Goal: Information Seeking & Learning: Learn about a topic

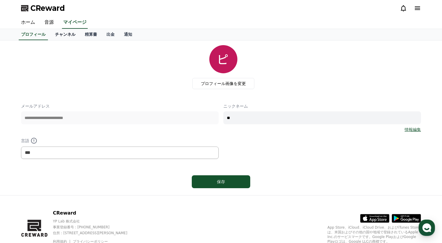
click at [71, 31] on link "チャンネル" at bounding box center [65, 34] width 30 height 11
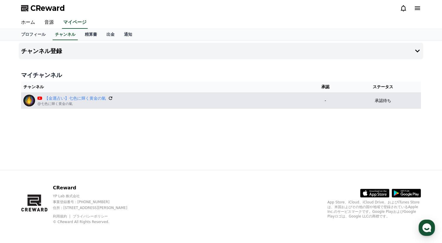
click at [109, 98] on icon at bounding box center [110, 97] width 5 height 5
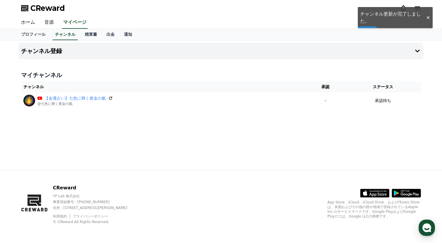
click at [52, 22] on link "音源" at bounding box center [49, 22] width 19 height 12
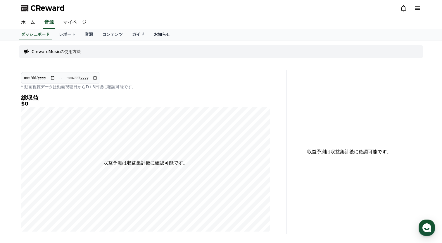
click at [156, 36] on link "お知らせ" at bounding box center [162, 34] width 26 height 11
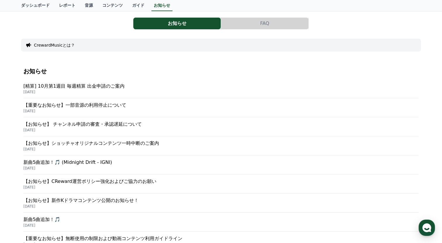
scroll to position [39, 0]
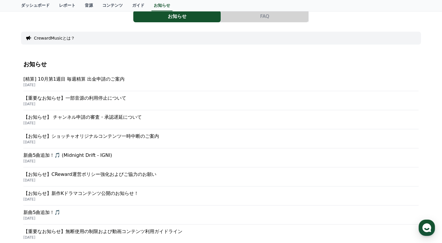
click at [96, 120] on p "【お知らせ】 チャンネル申請の審査・承認遅延について" at bounding box center [221, 117] width 396 height 7
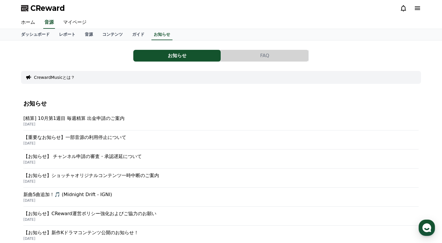
click at [256, 59] on button "FAQ" at bounding box center [264, 56] width 87 height 12
click at [74, 20] on link "マイページ" at bounding box center [75, 22] width 33 height 12
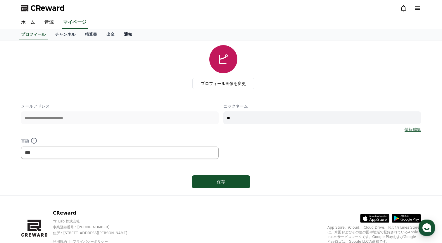
click at [129, 36] on link "通知" at bounding box center [128, 34] width 18 height 11
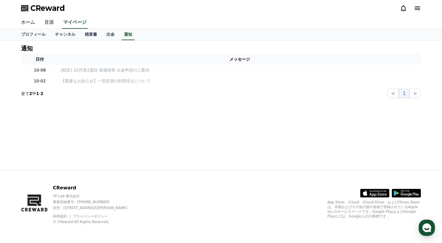
click at [55, 21] on link "音源" at bounding box center [49, 22] width 19 height 12
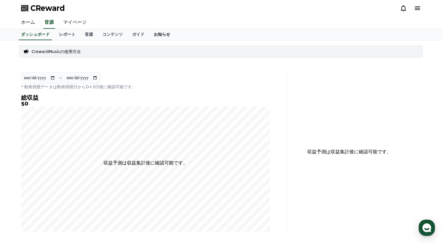
click at [154, 34] on link "お知らせ" at bounding box center [162, 34] width 26 height 11
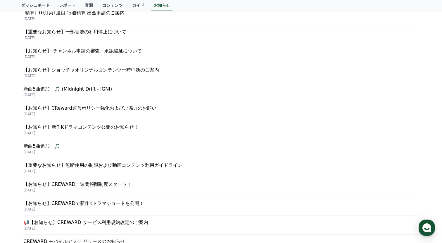
scroll to position [98, 0]
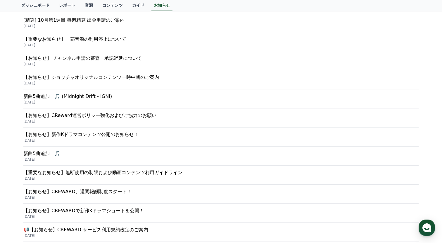
click at [102, 76] on p "【お知らせ】ショッチャオリジナルコンテンツ一時中断のご案内" at bounding box center [221, 77] width 396 height 7
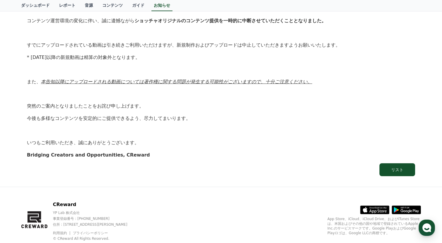
scroll to position [121, 0]
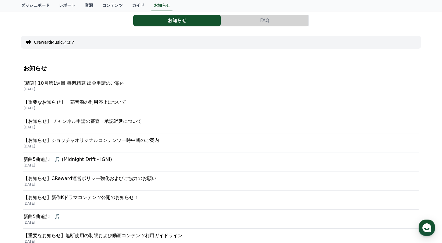
scroll to position [33, 0]
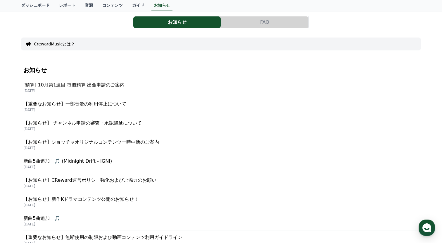
click at [89, 84] on p "[精算] 10月第1週目 毎週精算 出金申請のご案内" at bounding box center [221, 84] width 396 height 7
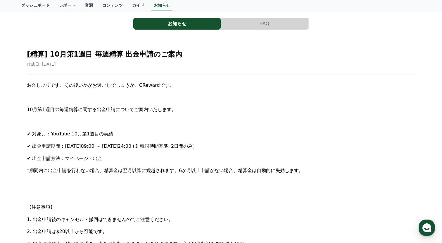
scroll to position [32, 0]
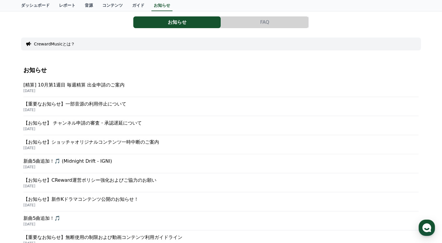
scroll to position [32, 0]
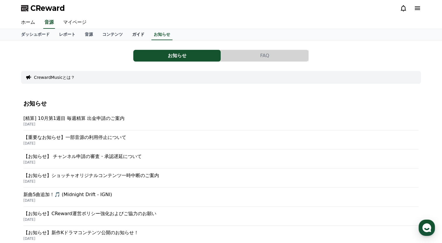
click at [140, 37] on link "ガイド" at bounding box center [139, 34] width 22 height 11
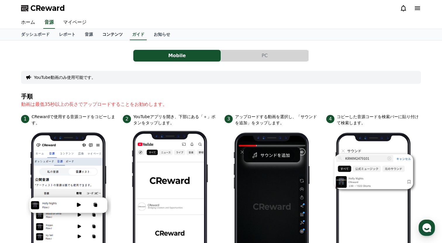
click at [118, 36] on link "コンテンツ" at bounding box center [113, 34] width 30 height 11
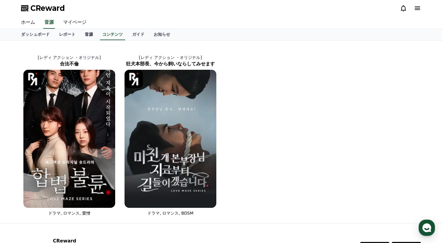
click at [93, 36] on link "音源" at bounding box center [89, 34] width 18 height 11
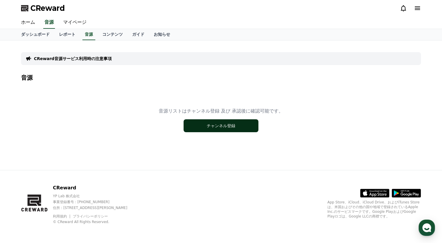
click at [228, 126] on button "チャンネル登録" at bounding box center [221, 125] width 75 height 13
